Goal: Information Seeking & Learning: Learn about a topic

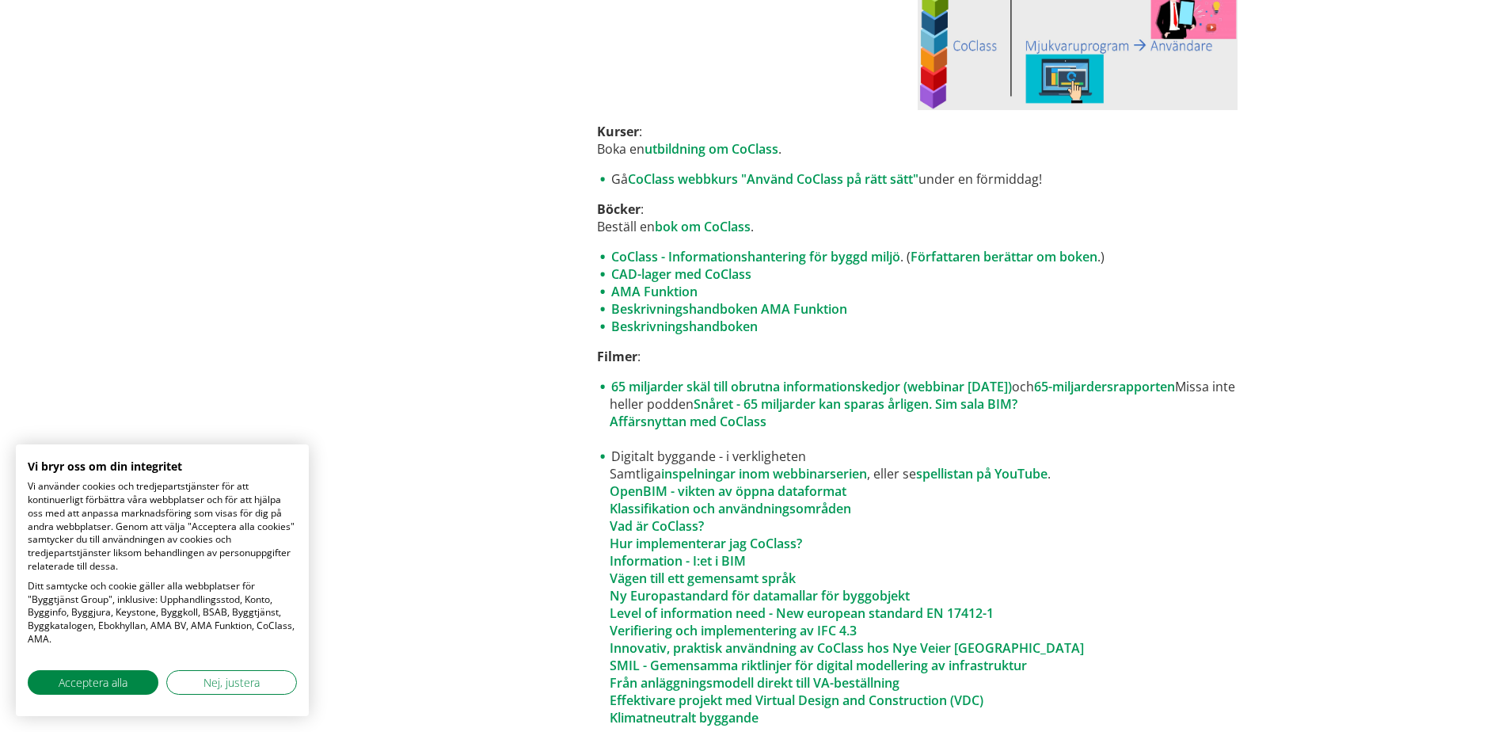
scroll to position [713, 0]
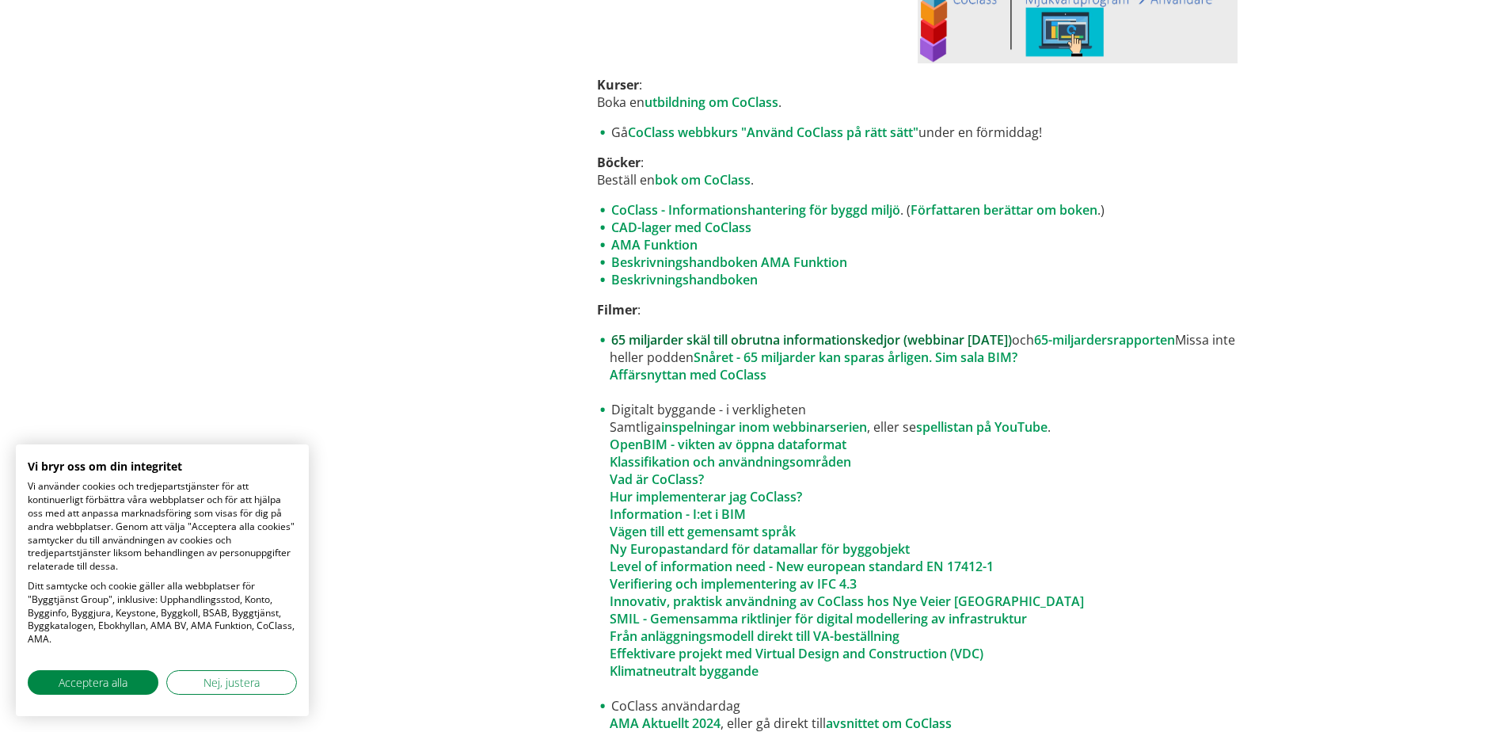
click at [770, 343] on link "65 miljarder skäl till obrutna informationskedjor (webbinar [DATE])" at bounding box center [811, 339] width 401 height 17
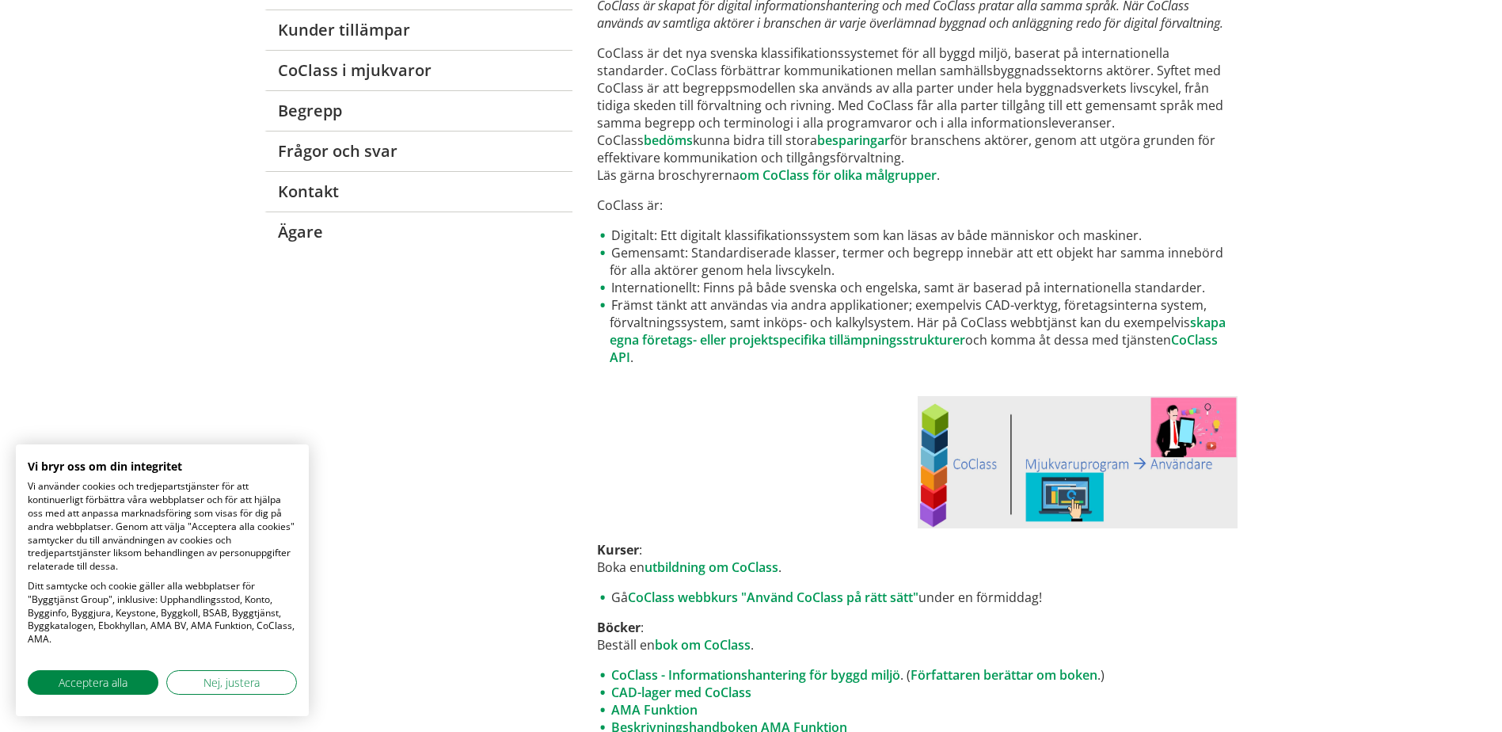
scroll to position [158, 0]
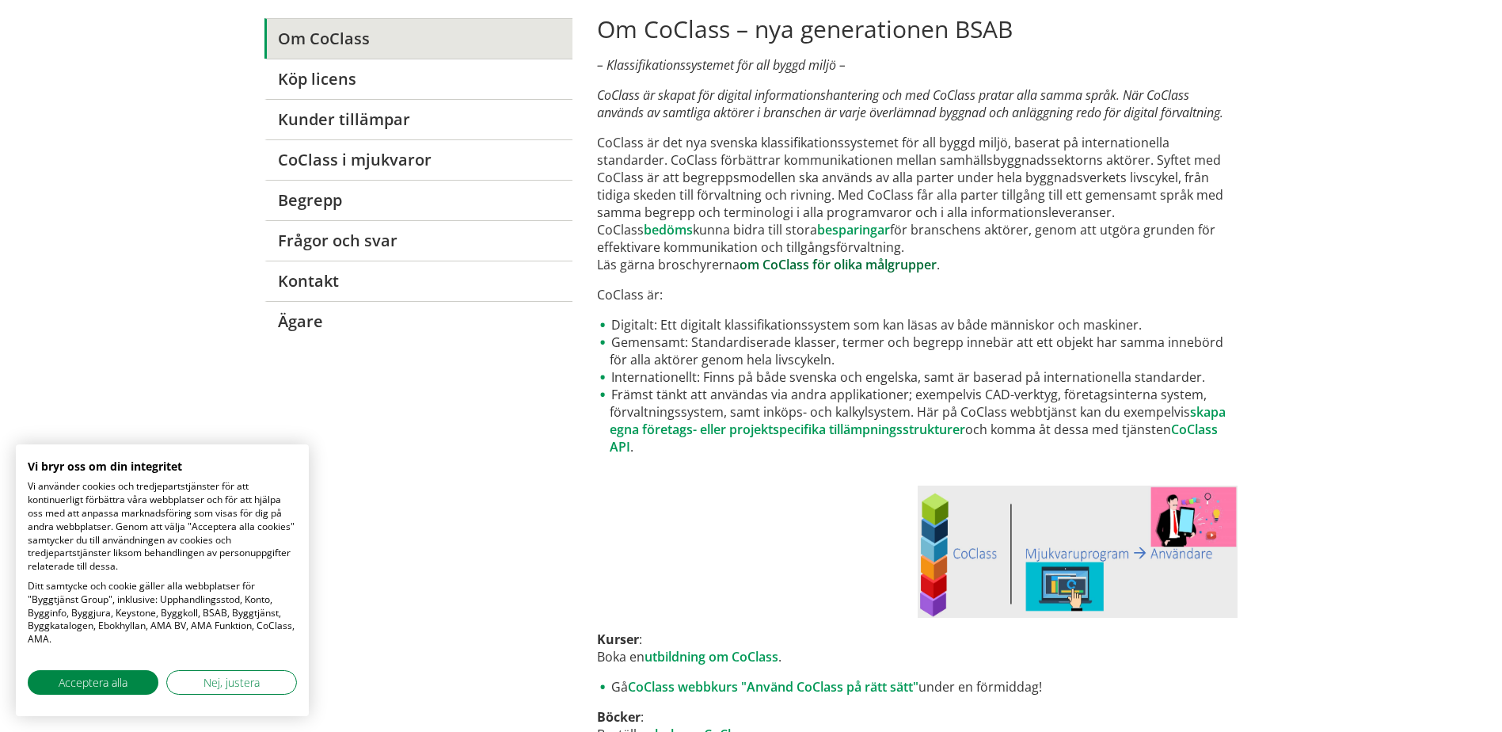
click at [808, 262] on link "om CoClass för olika målgrupper" at bounding box center [838, 264] width 197 height 17
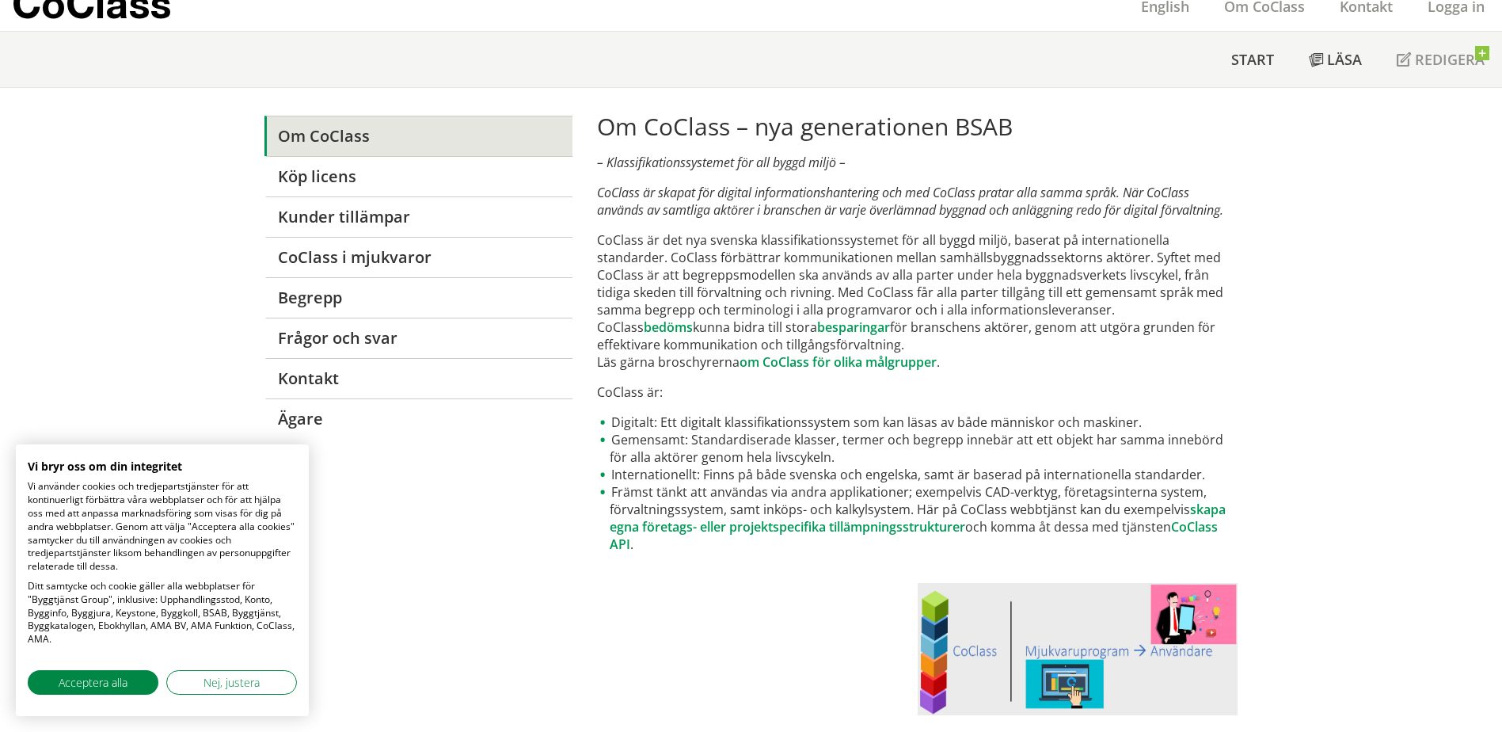
scroll to position [0, 0]
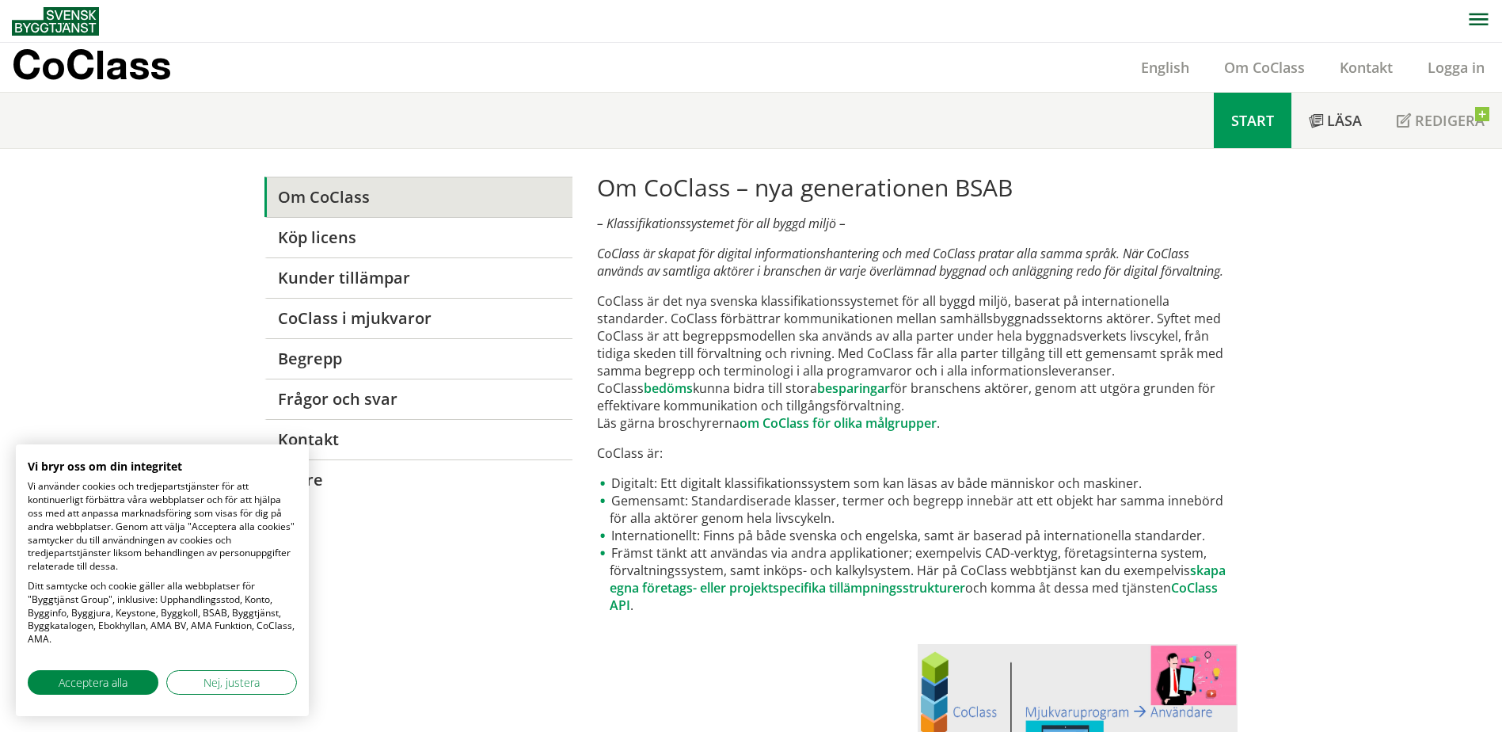
click at [1248, 121] on span "Start" at bounding box center [1253, 120] width 43 height 19
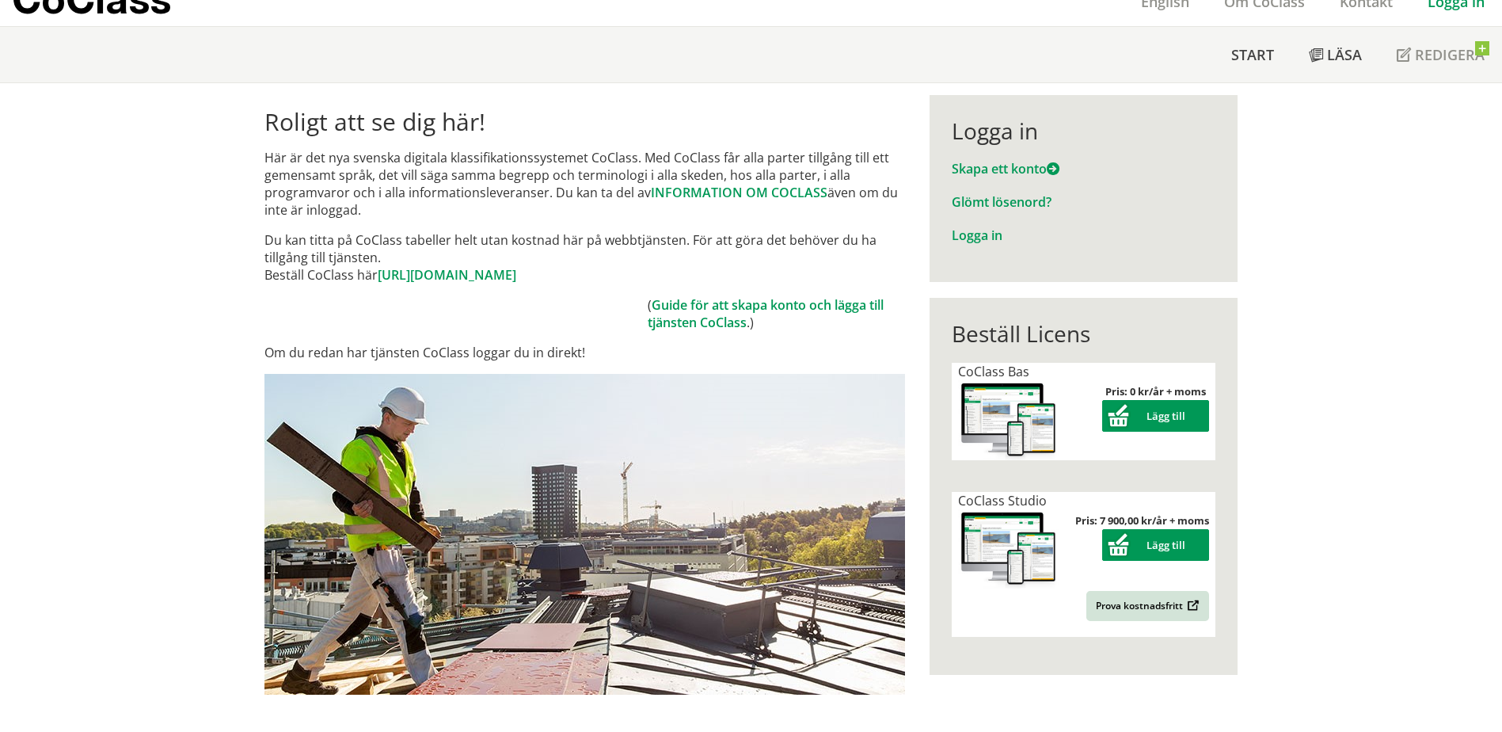
scroll to position [238, 0]
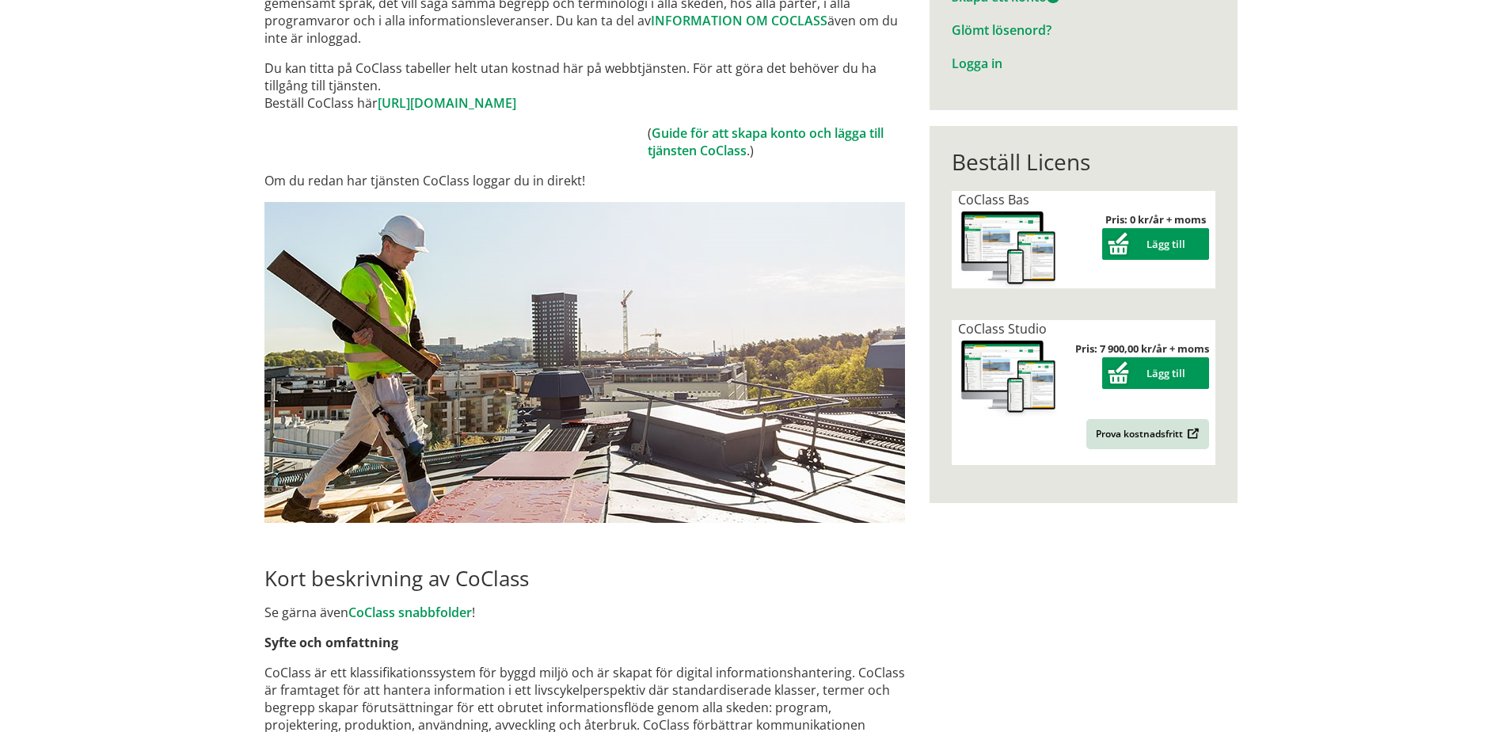
click at [998, 325] on span "CoClass Studio" at bounding box center [1002, 328] width 89 height 17
click at [1051, 390] on img at bounding box center [1008, 377] width 101 height 80
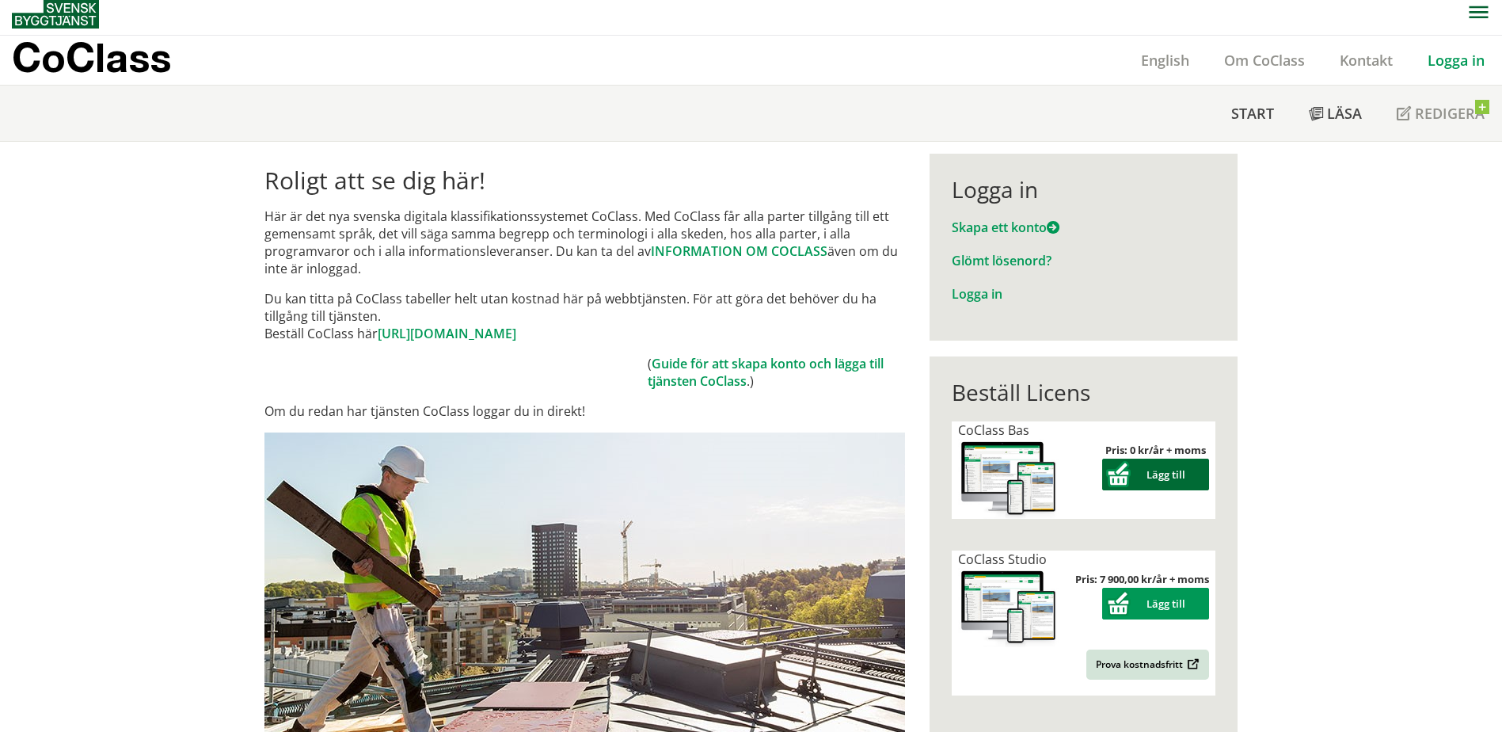
scroll to position [0, 0]
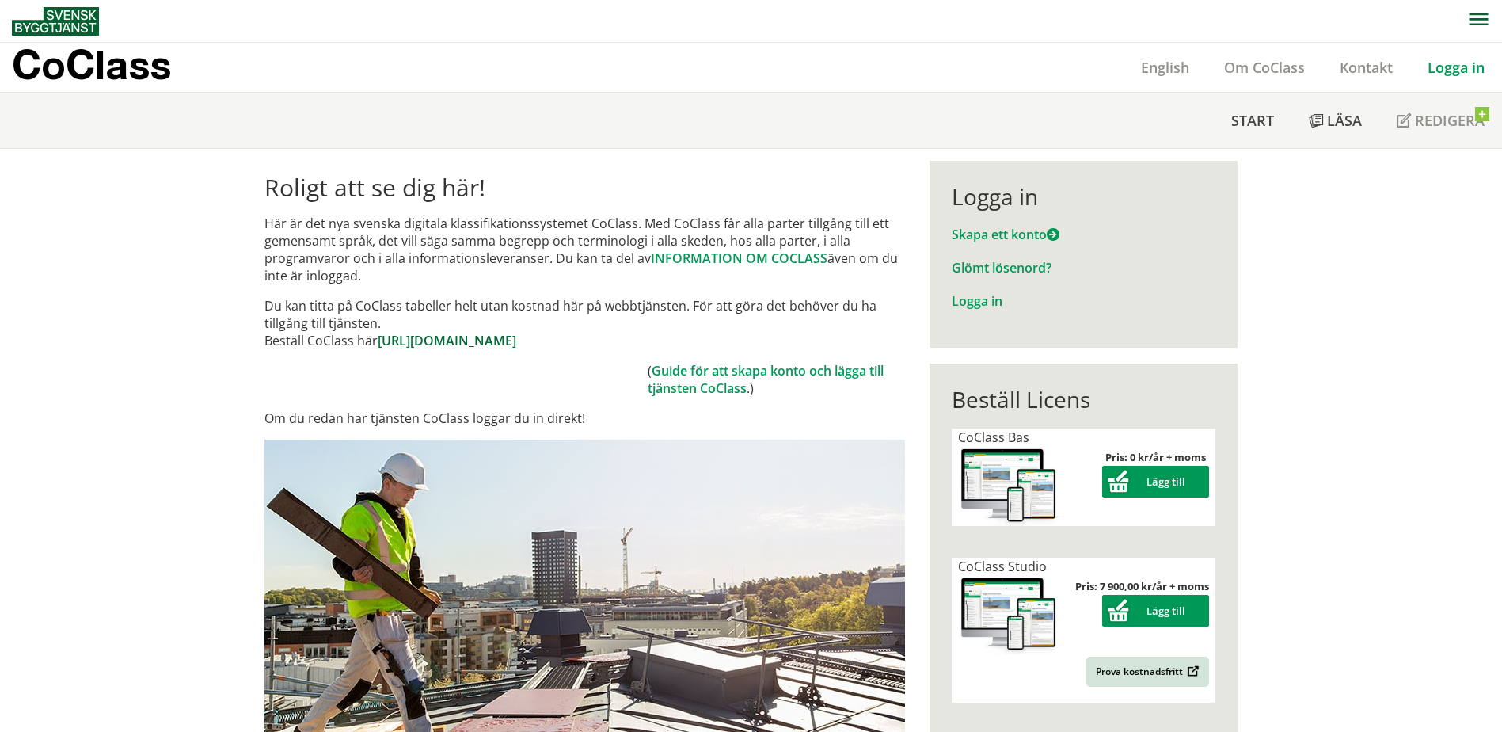
click at [516, 341] on link "https://www.byggtjanst.se/tjanster/coclass" at bounding box center [447, 340] width 139 height 17
